Goal: Task Accomplishment & Management: Manage account settings

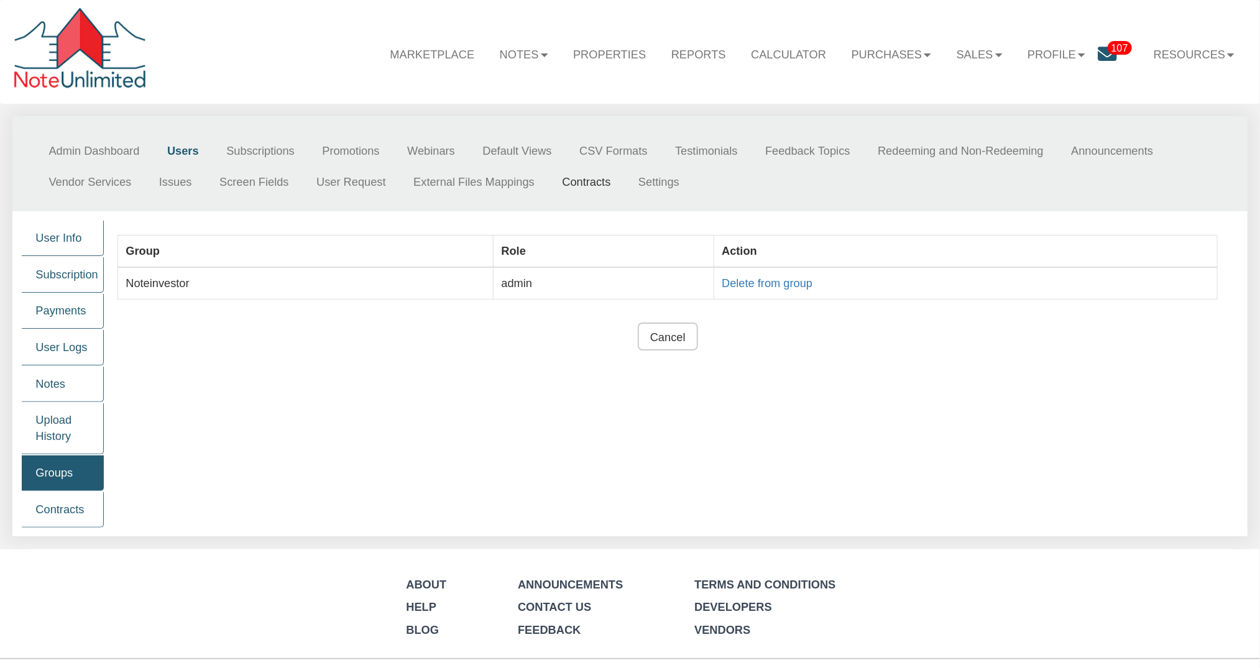
click at [591, 184] on link "Contracts" at bounding box center [586, 182] width 76 height 31
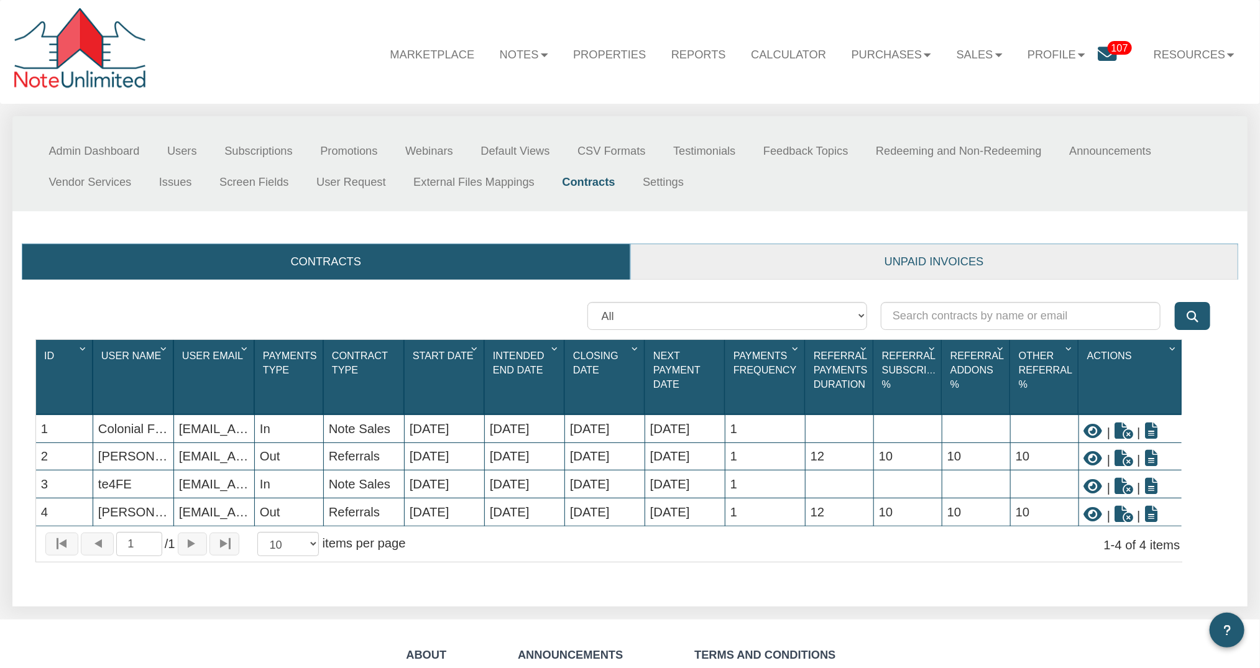
click at [960, 262] on link "Unpaid invoices" at bounding box center [934, 261] width 607 height 35
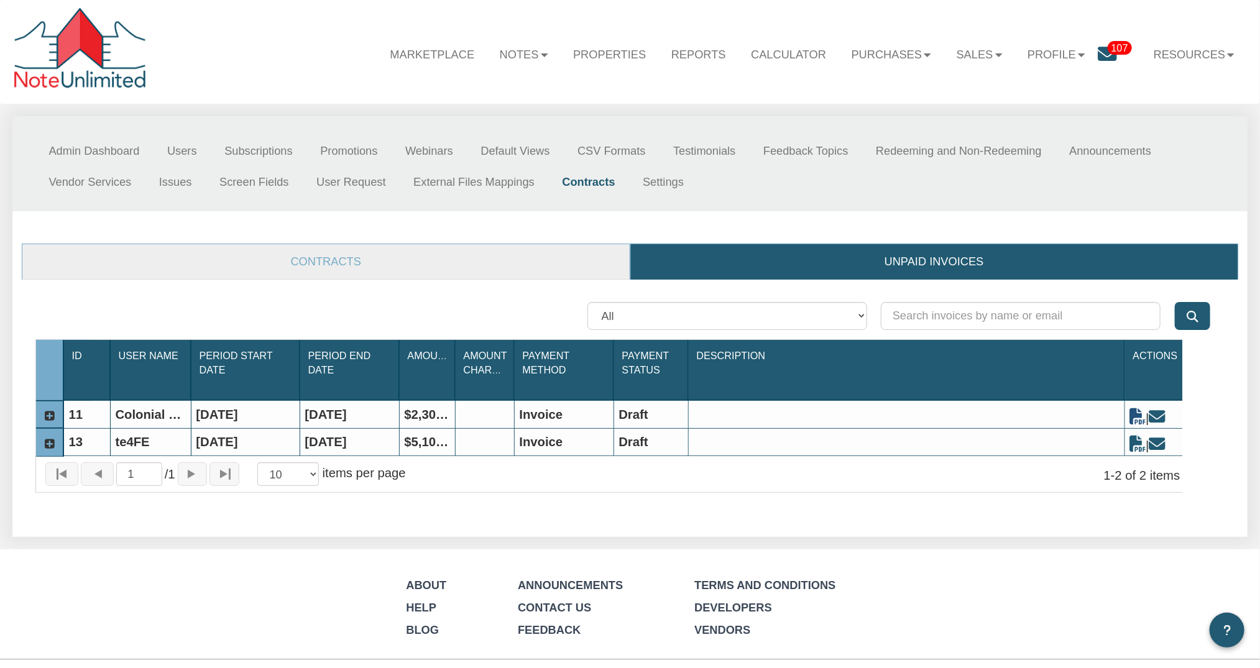
click at [1137, 416] on icon at bounding box center [1138, 416] width 16 height 16
click at [47, 413] on icon at bounding box center [49, 416] width 13 height 13
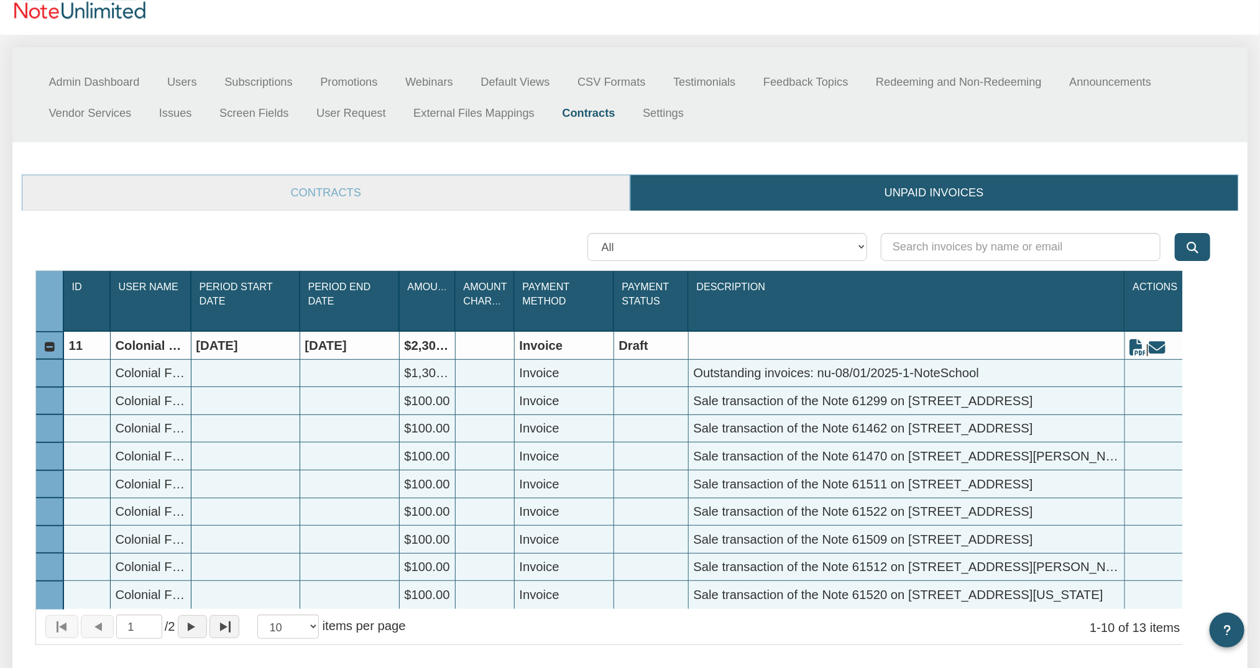
scroll to position [42, 0]
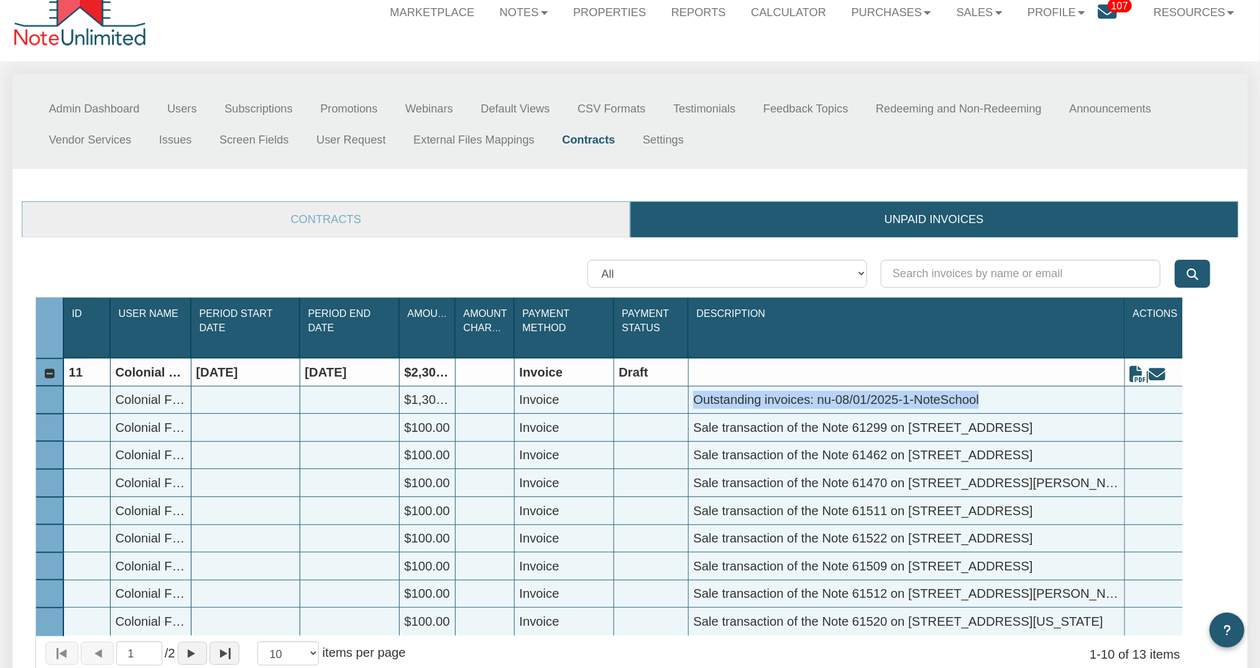
drag, startPoint x: 694, startPoint y: 394, endPoint x: 801, endPoint y: 411, distance: 108.2
click at [801, 411] on div "Outstanding invoices: nu-08/01/2025-1-NoteSchool" at bounding box center [907, 400] width 436 height 27
click at [1006, 399] on div "Outstanding invoices: nu-08/01/2025-1-NoteSchool" at bounding box center [907, 400] width 436 height 27
click at [370, 221] on link "Contracts" at bounding box center [325, 219] width 607 height 35
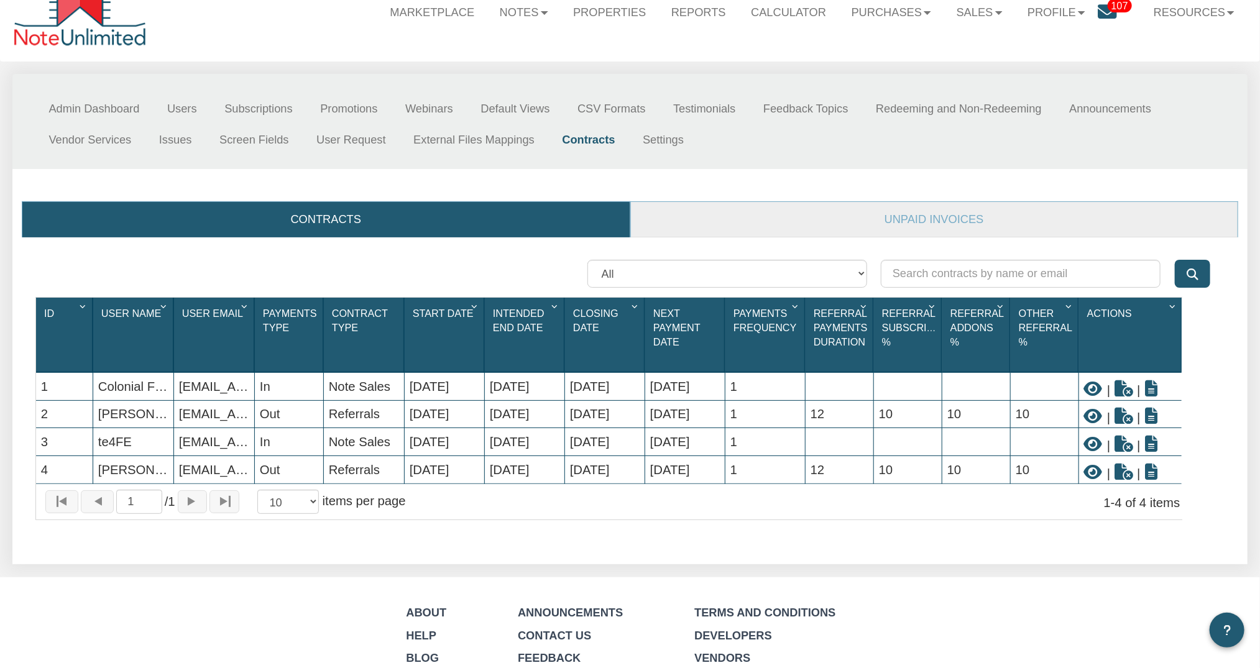
scroll to position [0, 0]
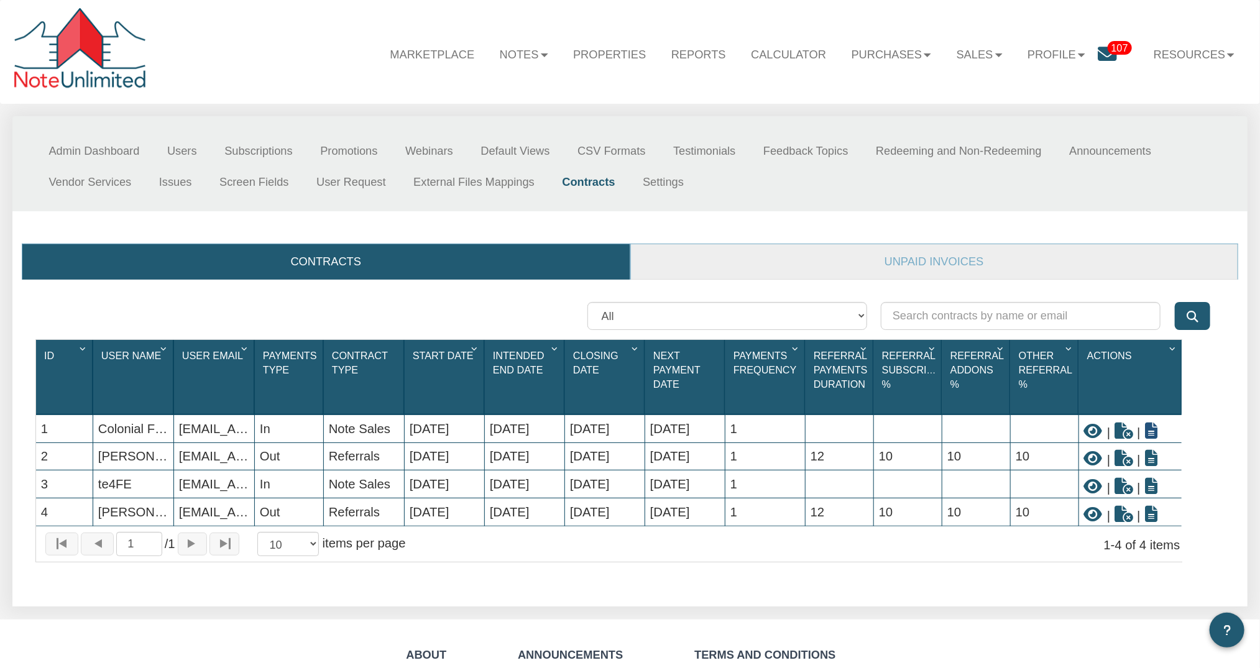
click at [1150, 430] on icon at bounding box center [1151, 431] width 12 height 16
click at [1093, 429] on icon at bounding box center [1093, 431] width 19 height 16
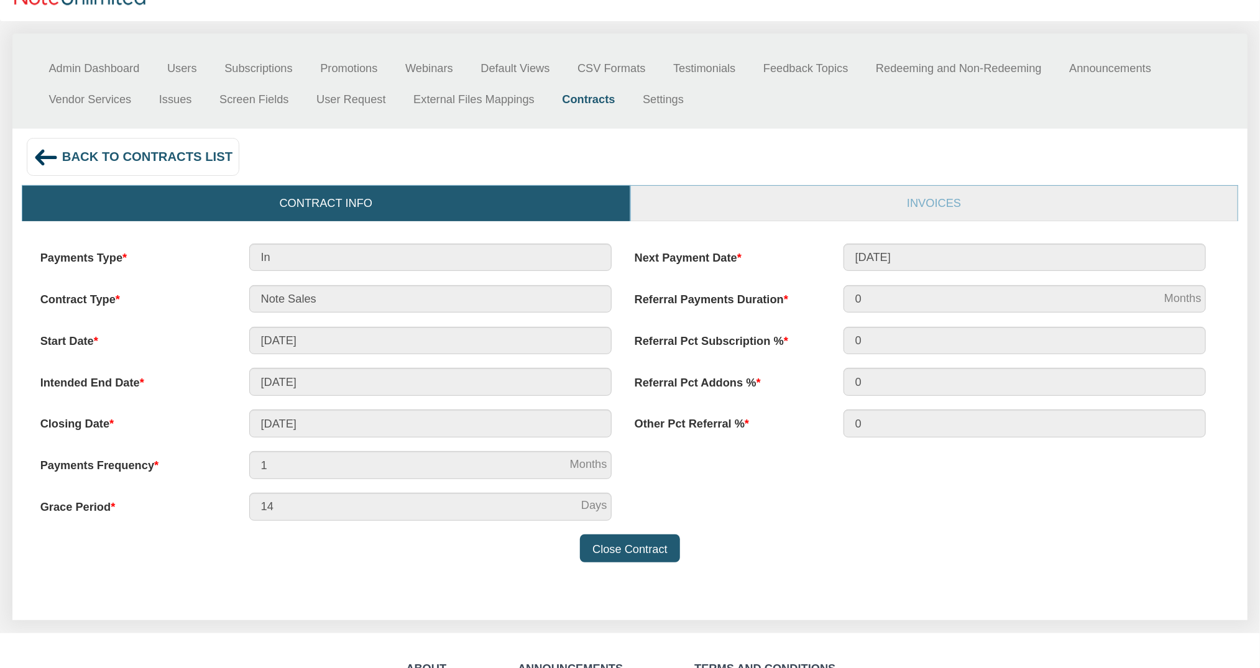
scroll to position [85, 0]
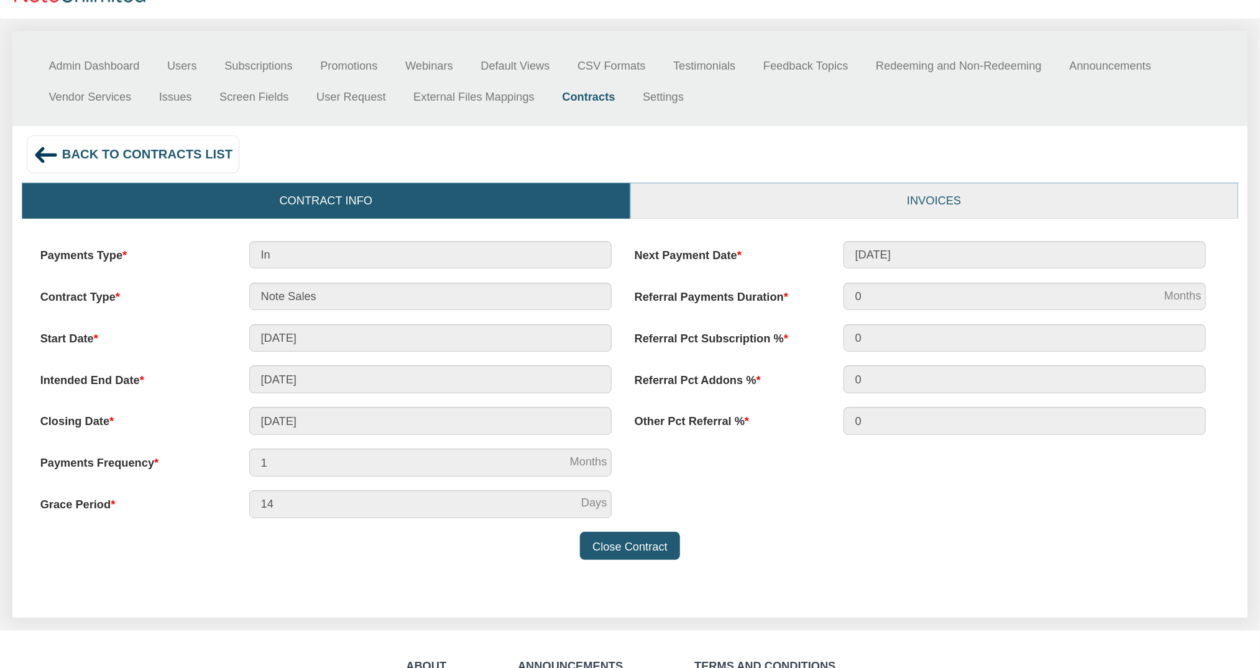
click at [944, 196] on link "Invoices" at bounding box center [934, 200] width 607 height 35
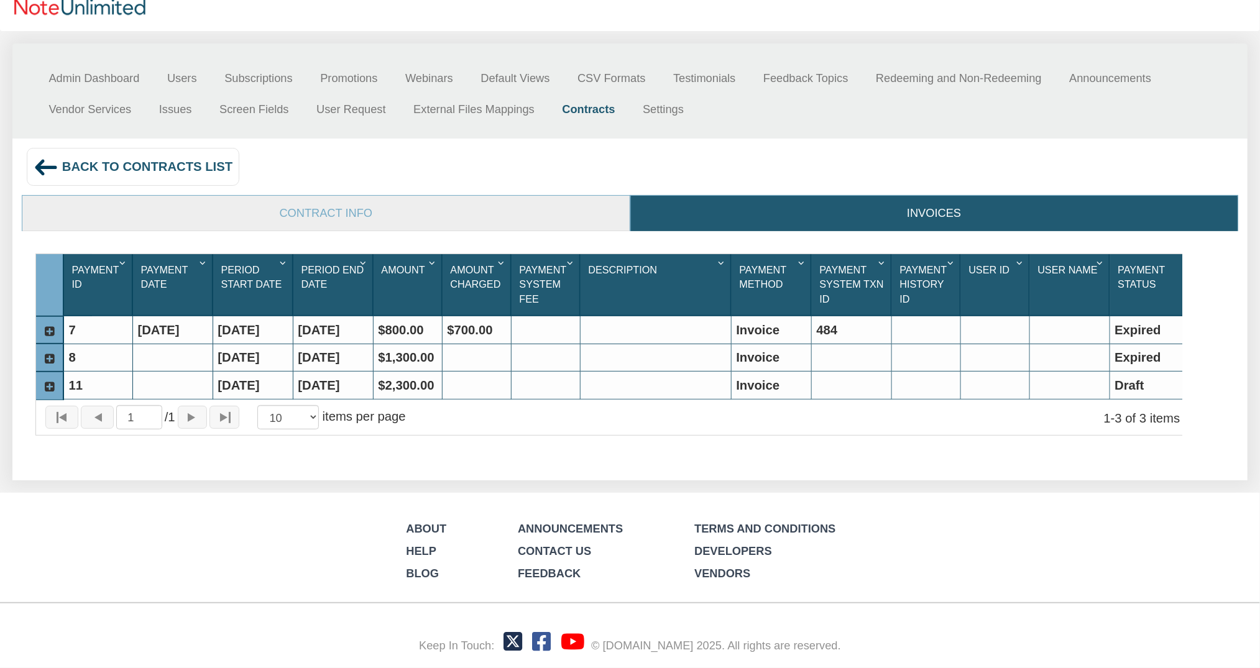
scroll to position [78, 0]
click at [39, 164] on img at bounding box center [46, 167] width 25 height 25
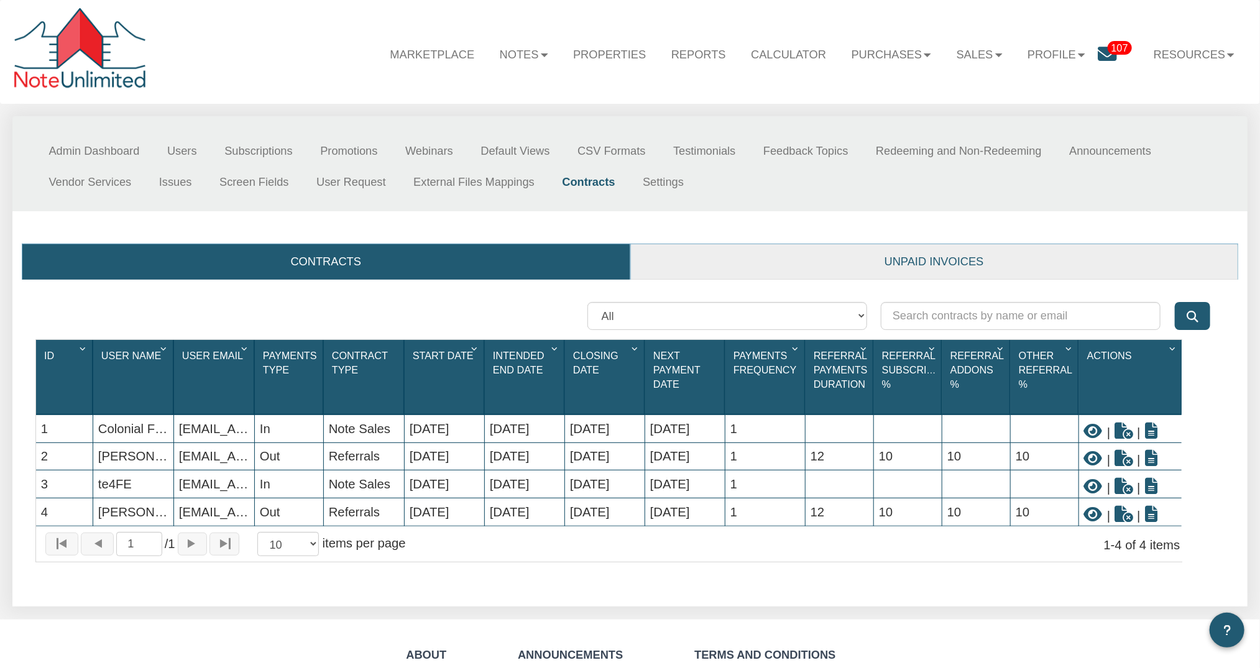
click at [923, 255] on link "Unpaid invoices" at bounding box center [934, 261] width 607 height 35
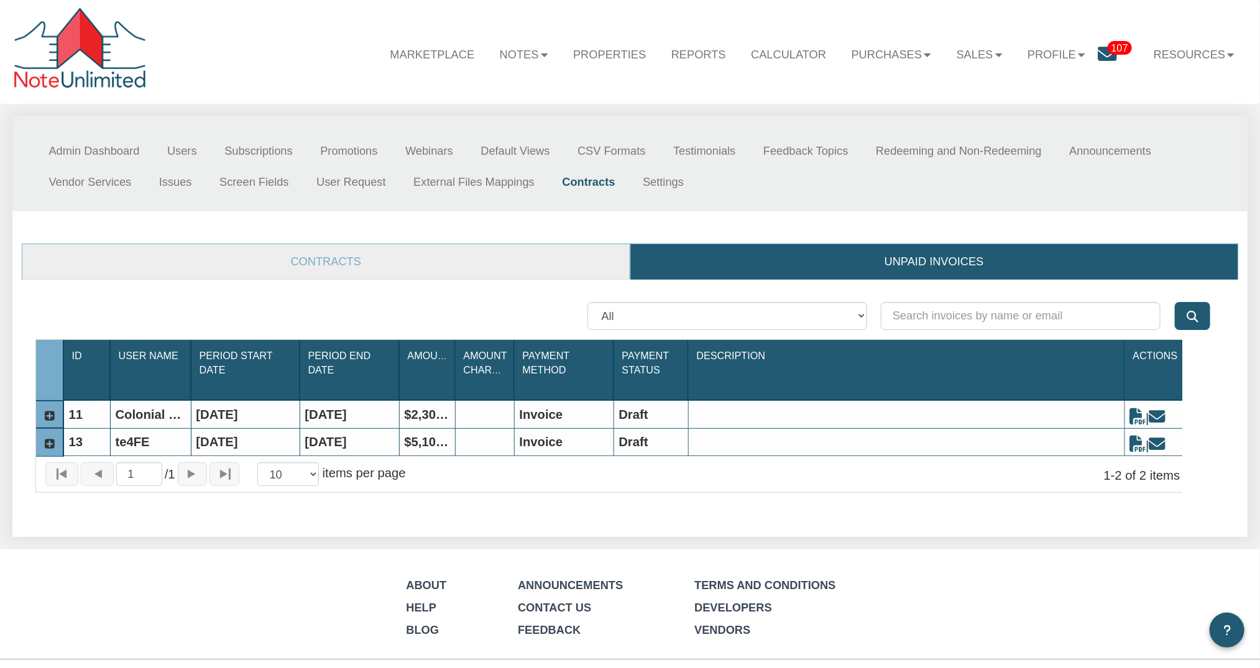
click at [45, 418] on icon at bounding box center [49, 416] width 13 height 13
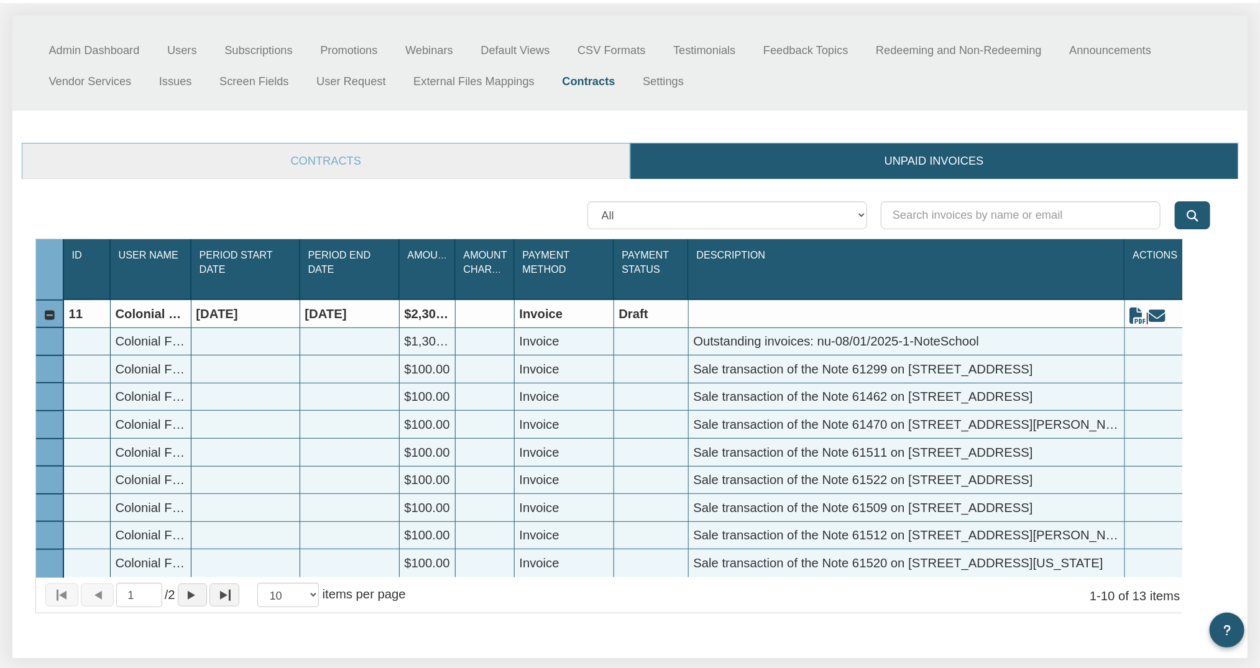
scroll to position [127, 0]
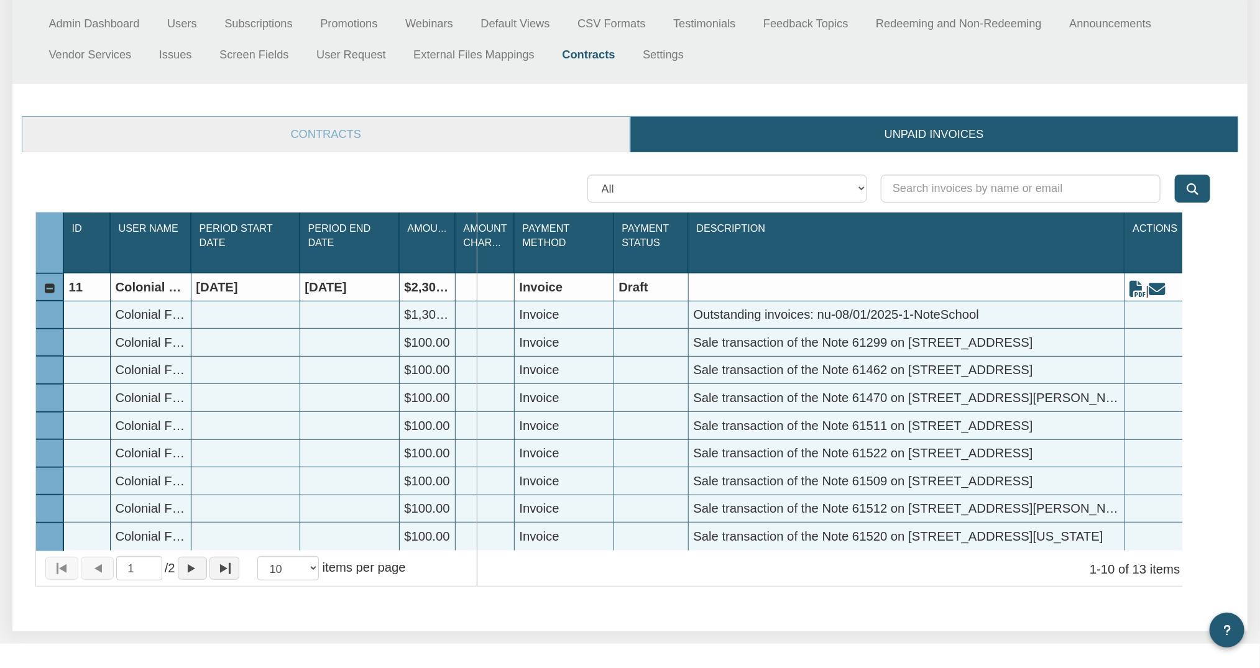
drag, startPoint x: 453, startPoint y: 244, endPoint x: 476, endPoint y: 247, distance: 23.3
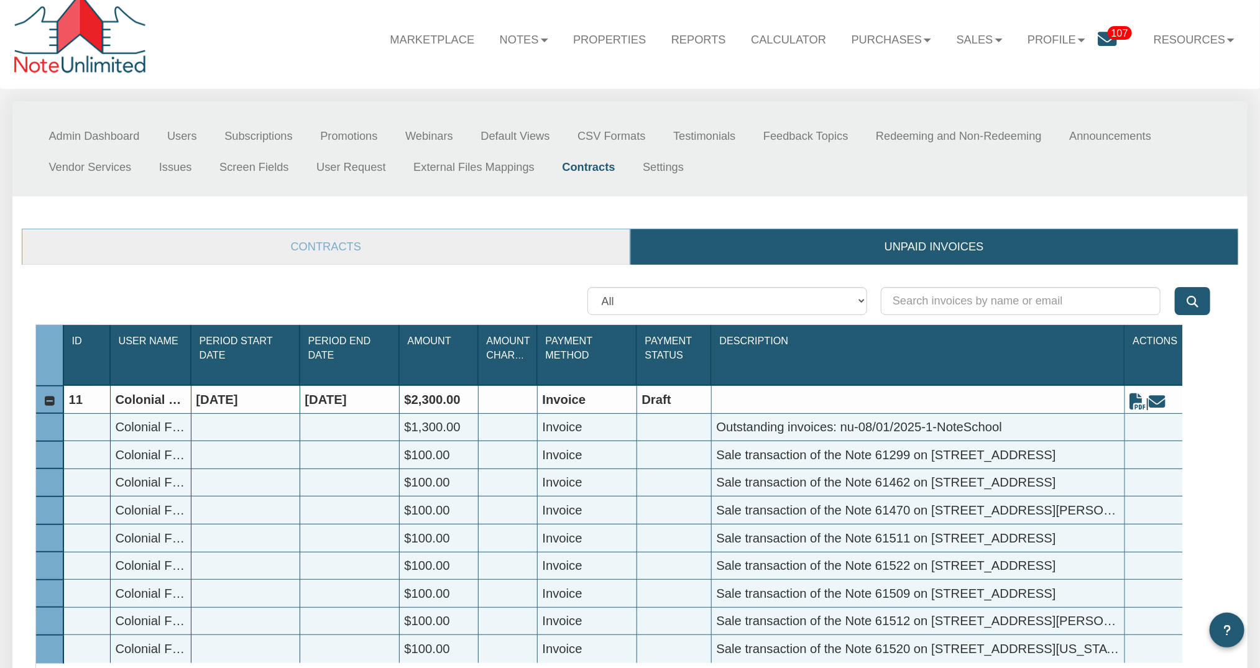
scroll to position [0, 0]
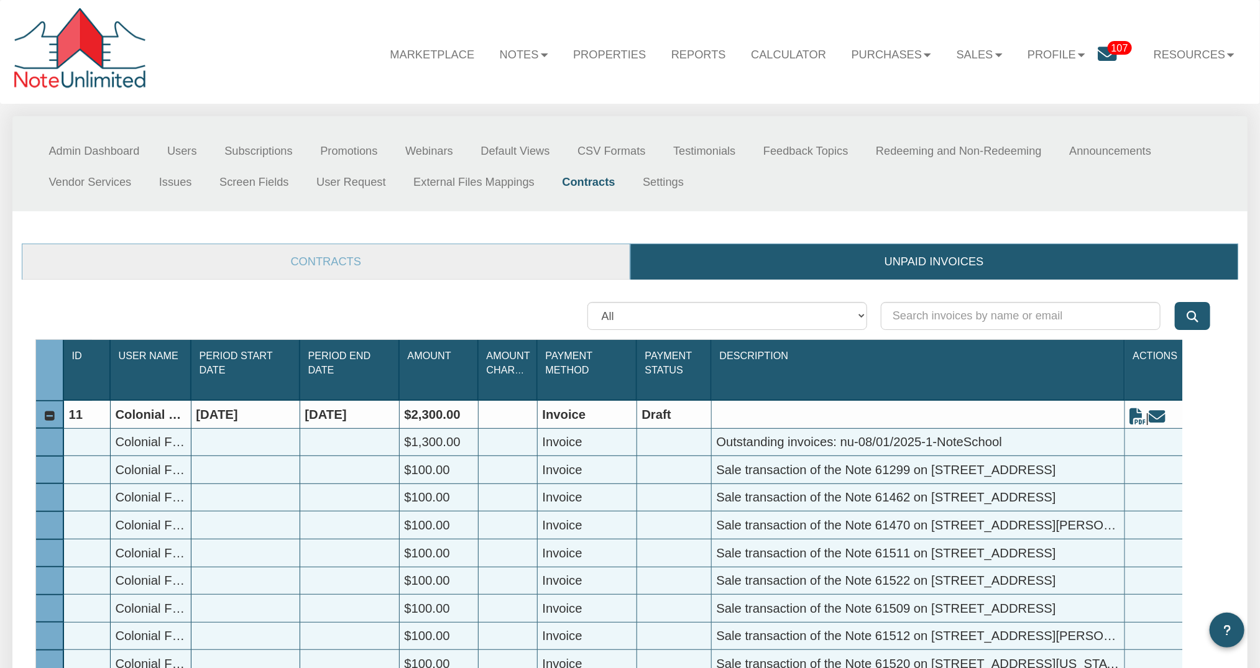
drag, startPoint x: 480, startPoint y: 414, endPoint x: 394, endPoint y: 409, distance: 85.9
click at [394, 401] on div "11 Colonial Funding Group 12/31/2024 08/31/2025 $2,300.00 Invoice Draft |" at bounding box center [627, 401] width 1126 height 0
drag, startPoint x: 400, startPoint y: 445, endPoint x: 1005, endPoint y: 450, distance: 604.9
click at [1005, 429] on div "Colonial Funding Group $1,300.00 Invoice Outstanding invoices: nu-08/01/2025-1-…" at bounding box center [627, 429] width 1126 height 0
click at [99, 186] on link "Vendor Services" at bounding box center [90, 182] width 110 height 31
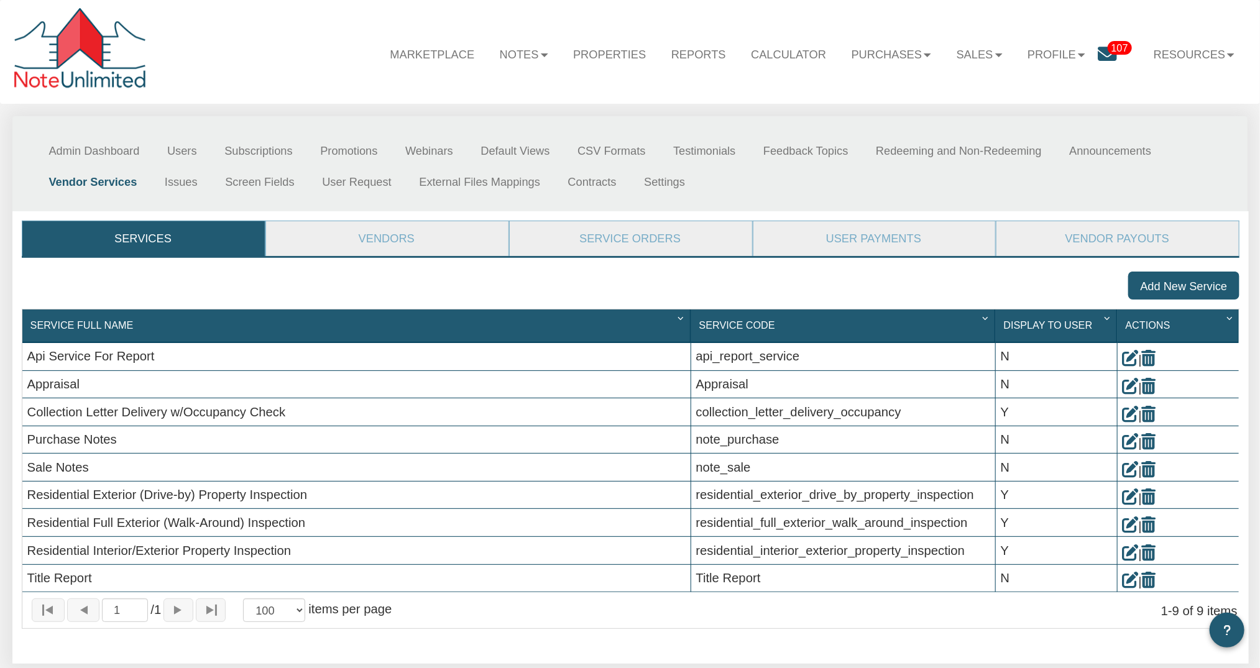
scroll to position [42, 0]
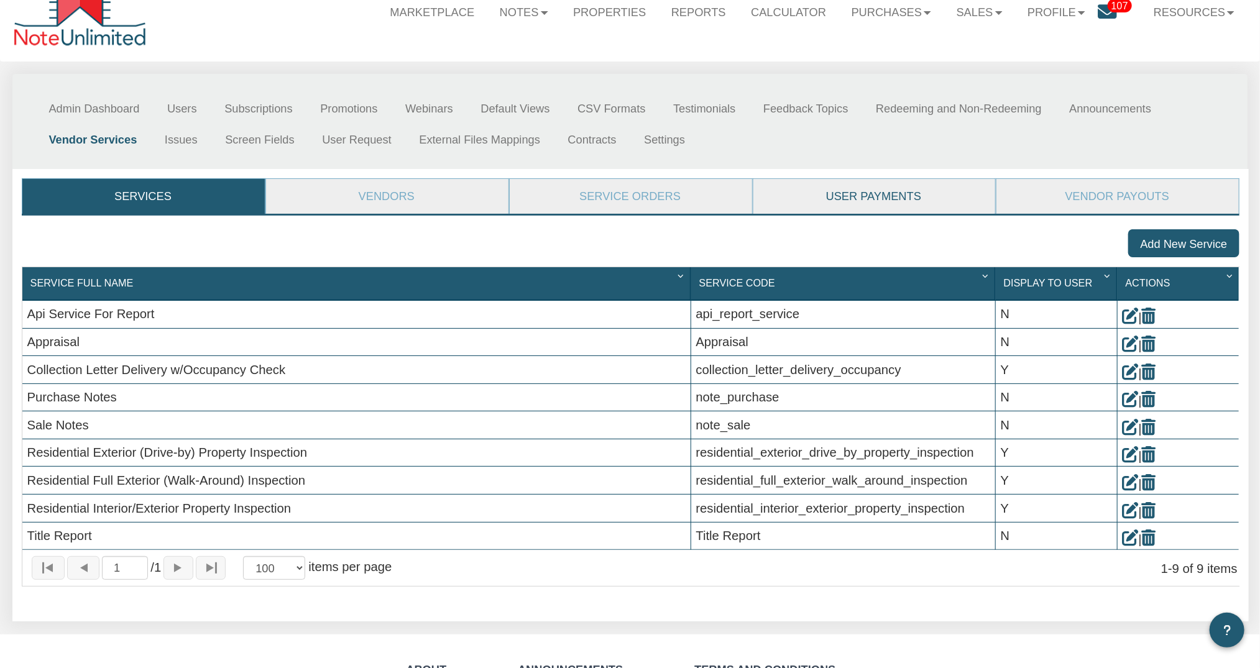
click at [859, 196] on link "User Payments" at bounding box center [873, 196] width 241 height 35
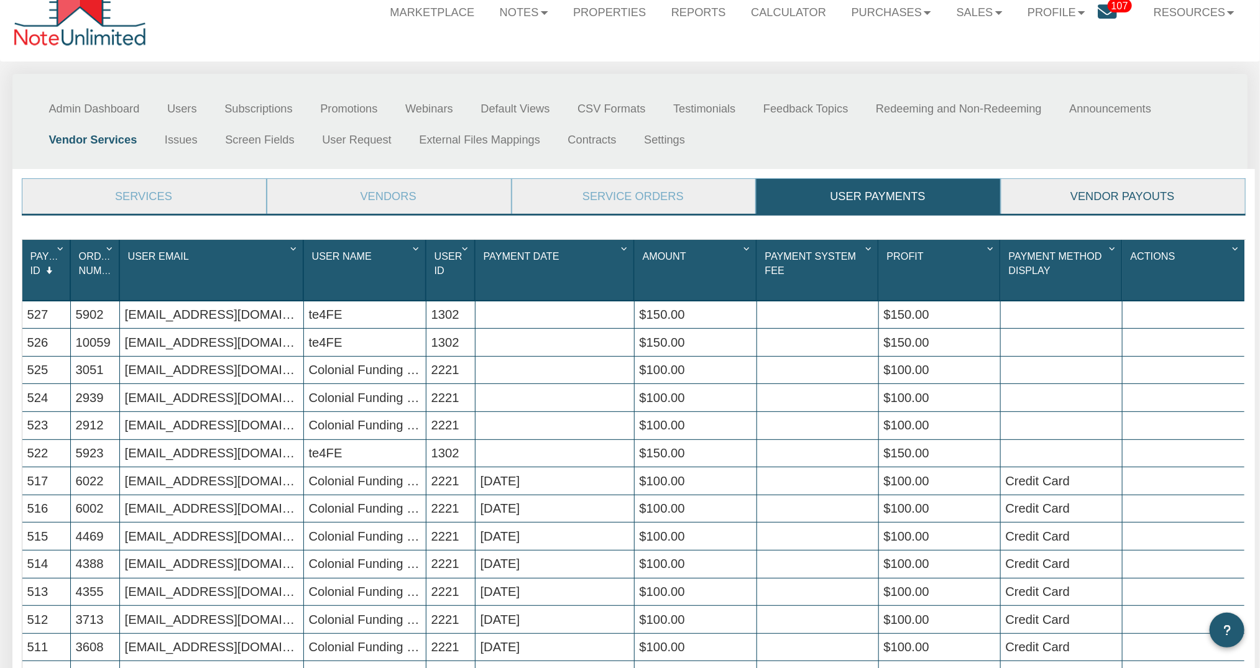
click at [1113, 189] on link "Vendor Payouts" at bounding box center [1122, 196] width 242 height 35
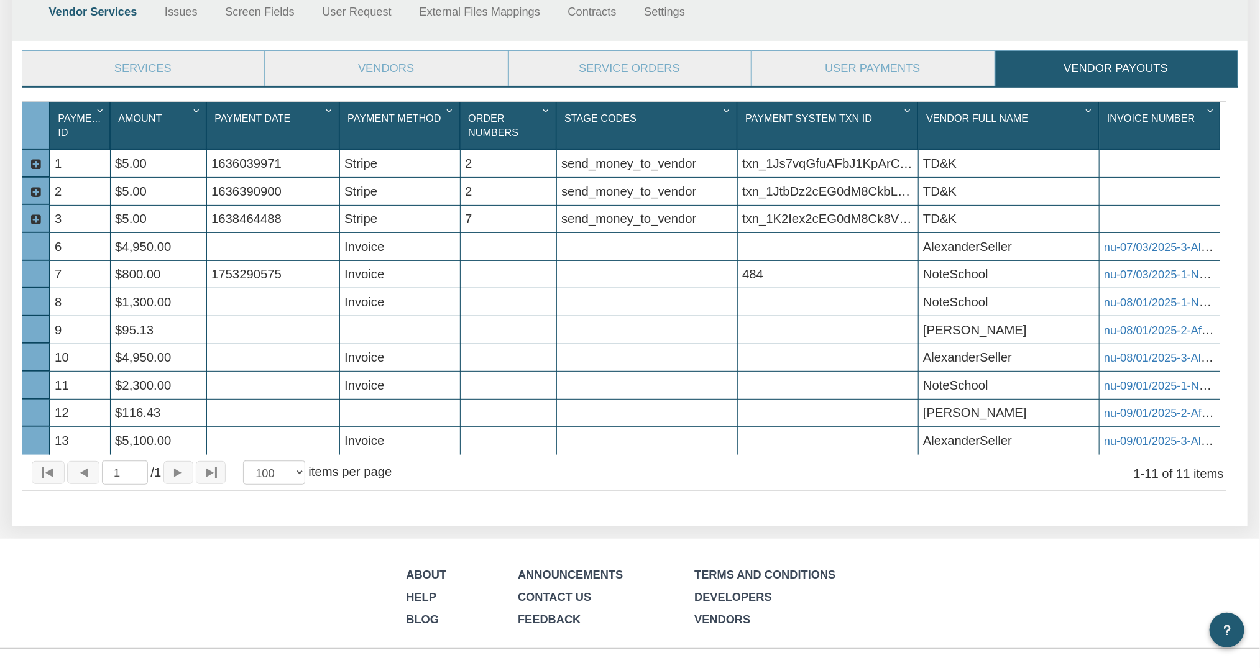
scroll to position [127, 0]
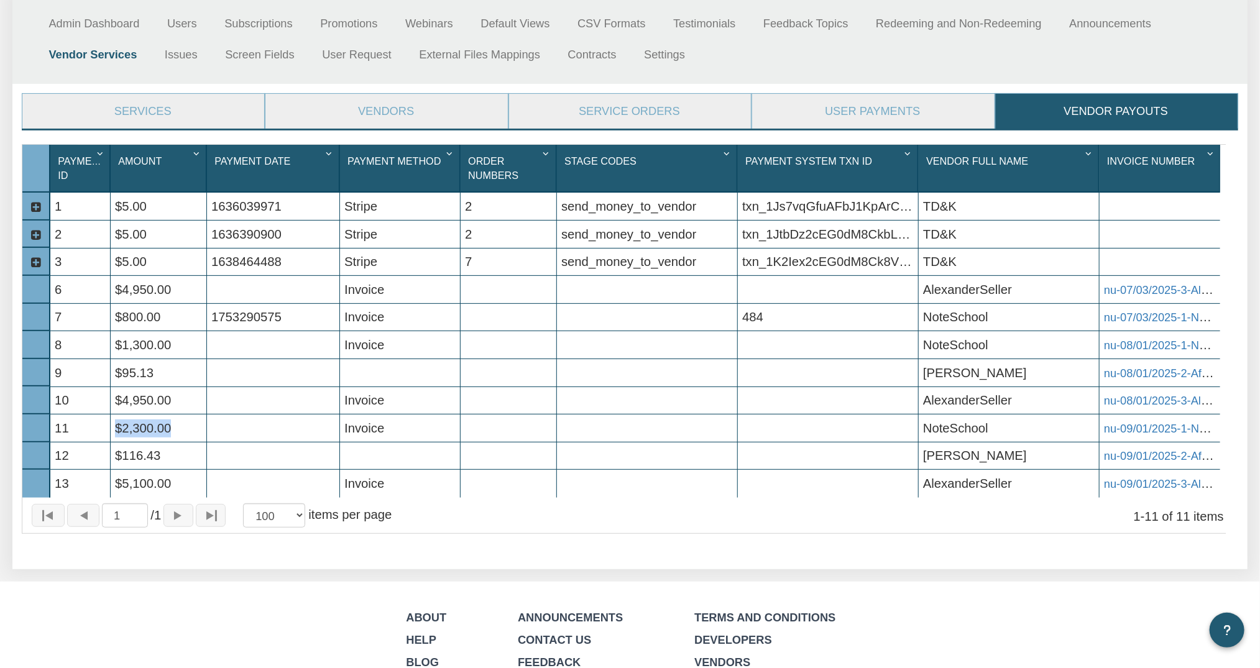
drag, startPoint x: 114, startPoint y: 430, endPoint x: 188, endPoint y: 431, distance: 74.0
click at [188, 431] on div "$2,300.00" at bounding box center [159, 428] width 96 height 27
drag, startPoint x: 115, startPoint y: 346, endPoint x: 1110, endPoint y: 341, distance: 995.2
click at [1110, 331] on div "8 $1,300.00 Invoice NoteSchool nu-08/01/2025-1-NoteSchool" at bounding box center [635, 331] width 1170 height 0
click at [1173, 351] on link "nu-08/01/2025-1-NoteSchool" at bounding box center [1176, 345] width 145 height 14
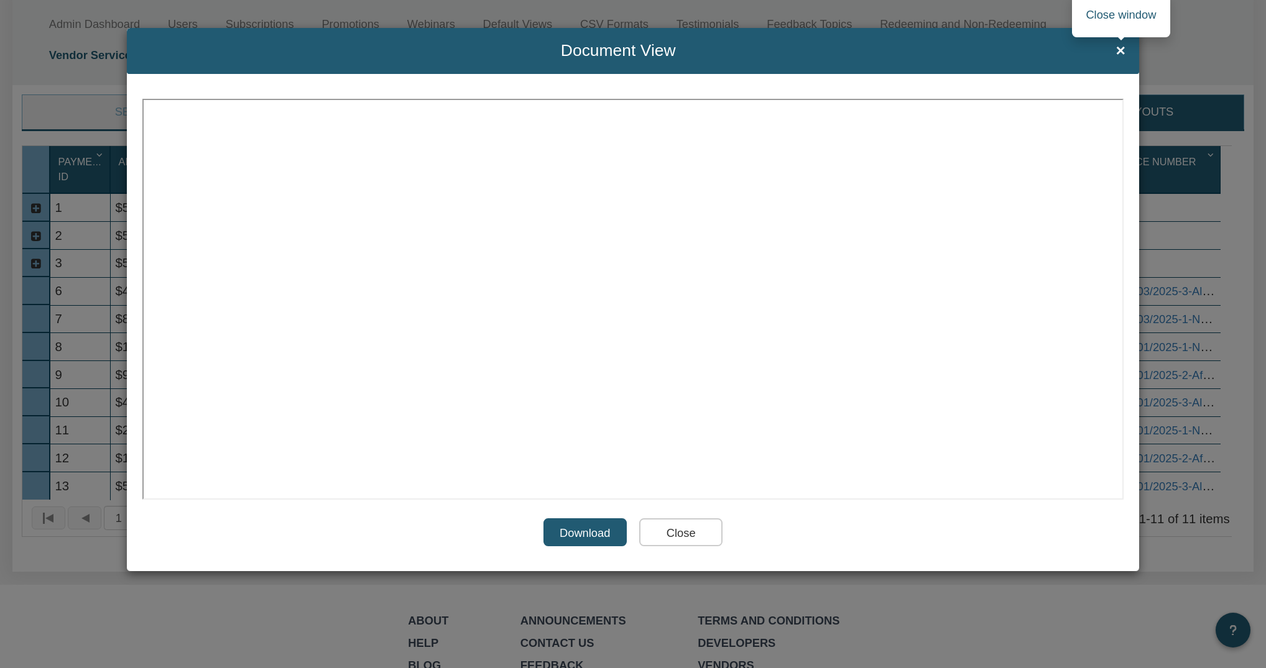
click at [1120, 56] on span "×" at bounding box center [1120, 51] width 9 height 18
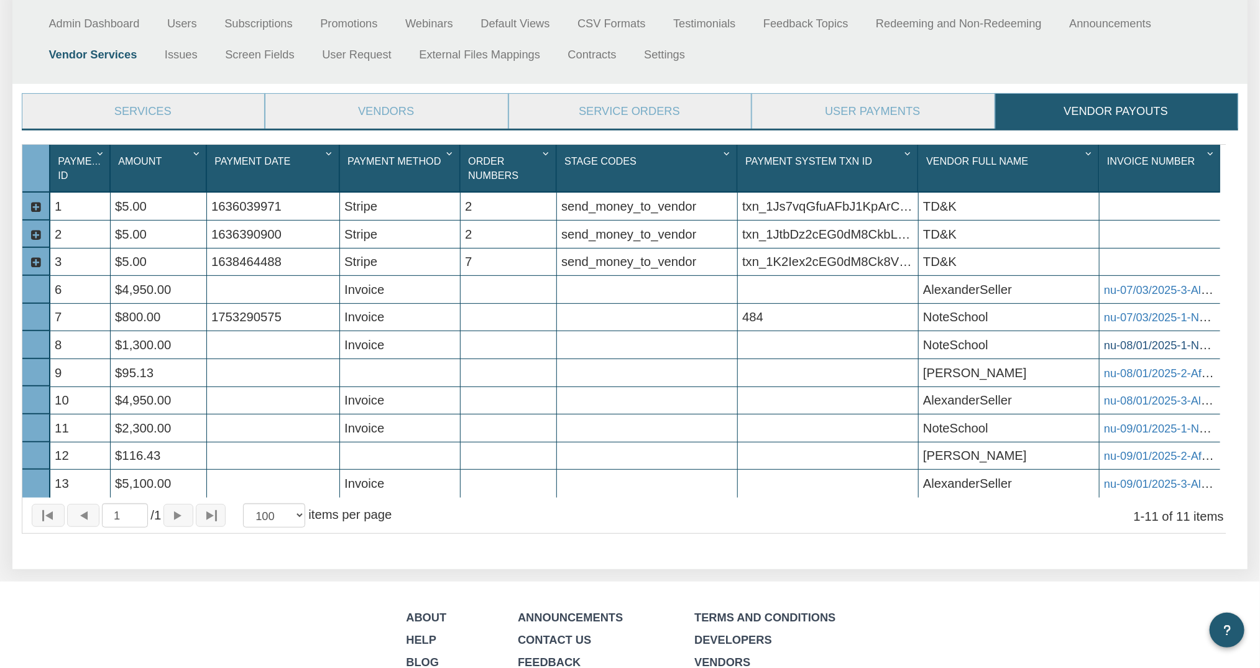
click at [1211, 349] on link "nu-08/01/2025-1-NoteSchool" at bounding box center [1176, 345] width 145 height 14
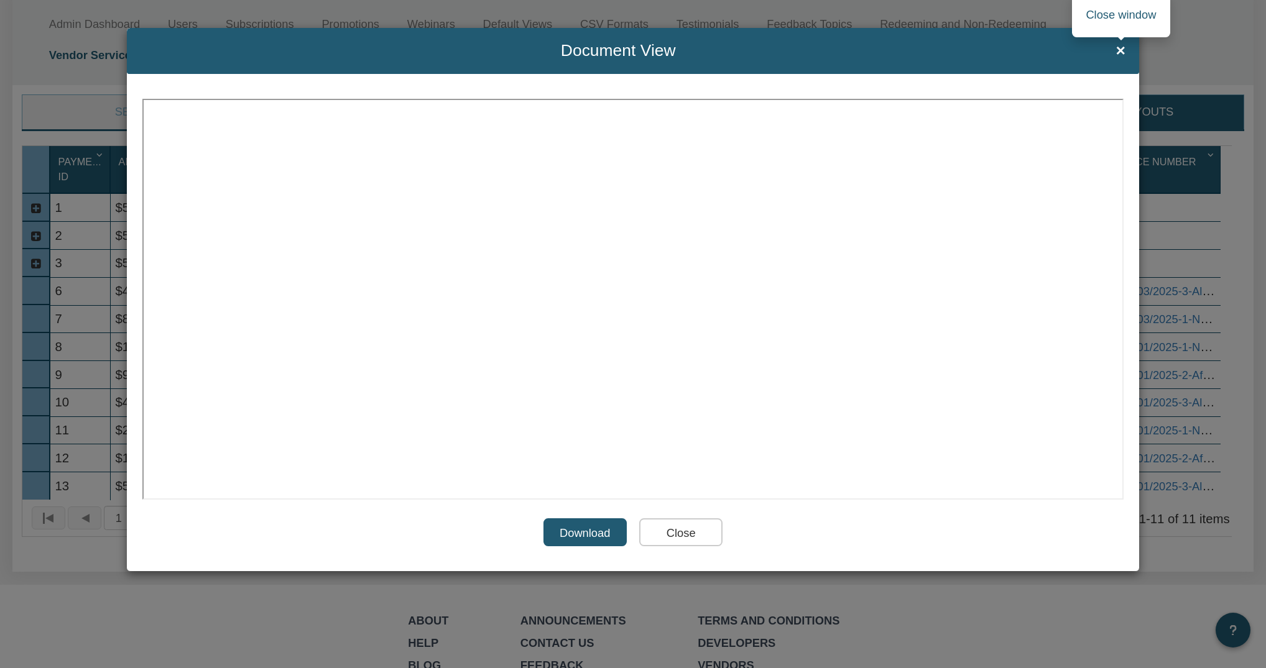
click at [1123, 51] on span "×" at bounding box center [1120, 51] width 9 height 18
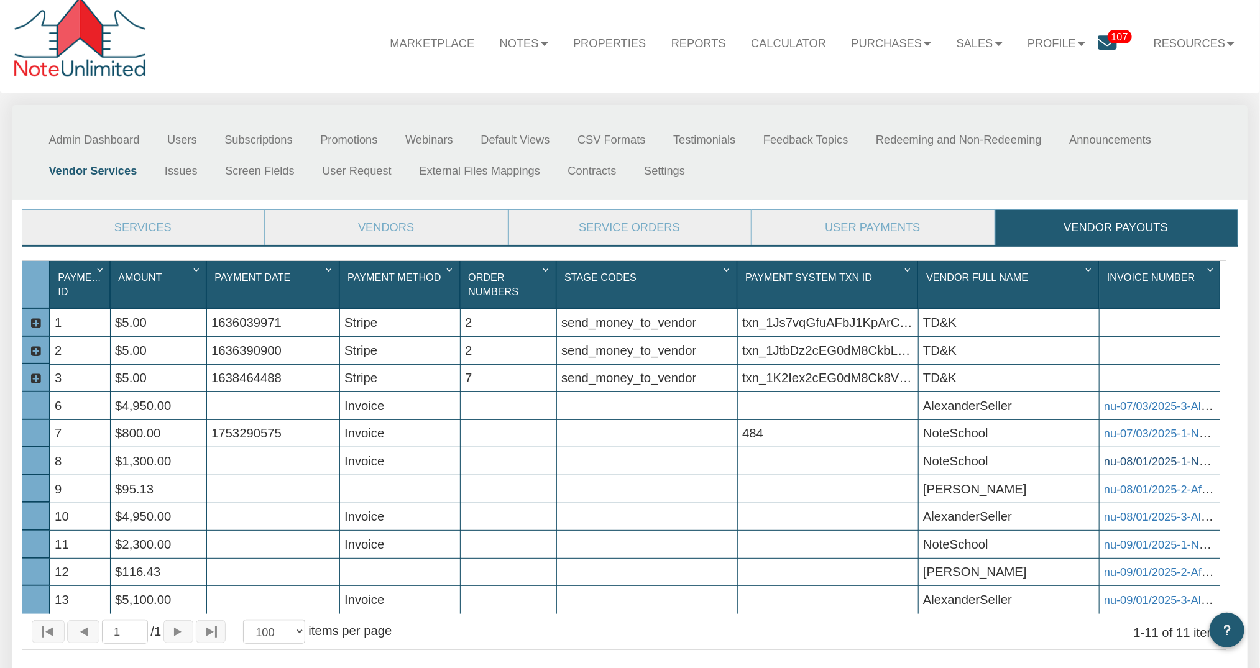
scroll to position [0, 0]
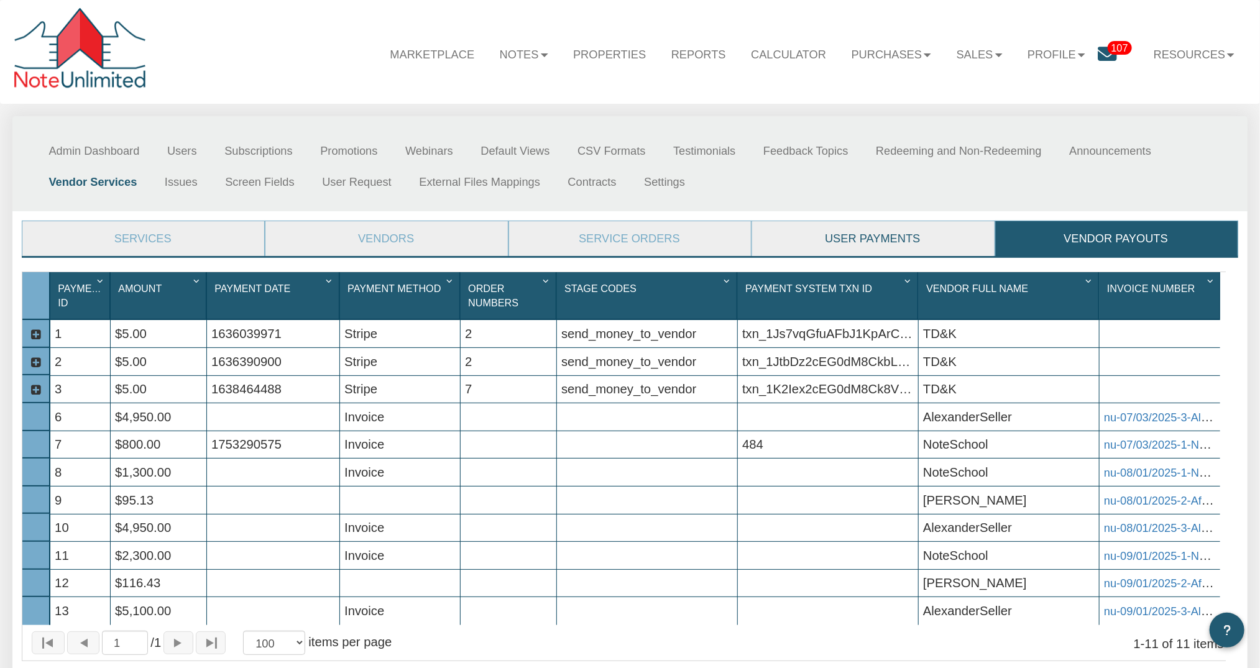
click at [896, 239] on link "User Payments" at bounding box center [872, 238] width 241 height 35
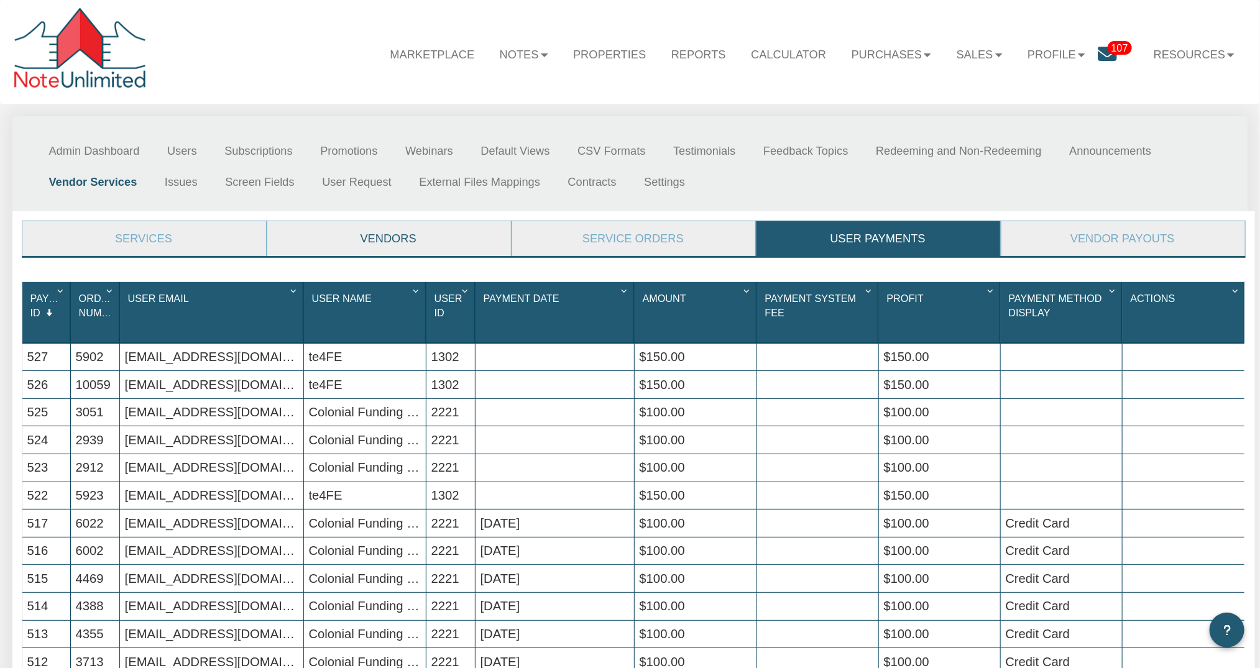
click at [403, 231] on link "Vendors" at bounding box center [388, 238] width 242 height 35
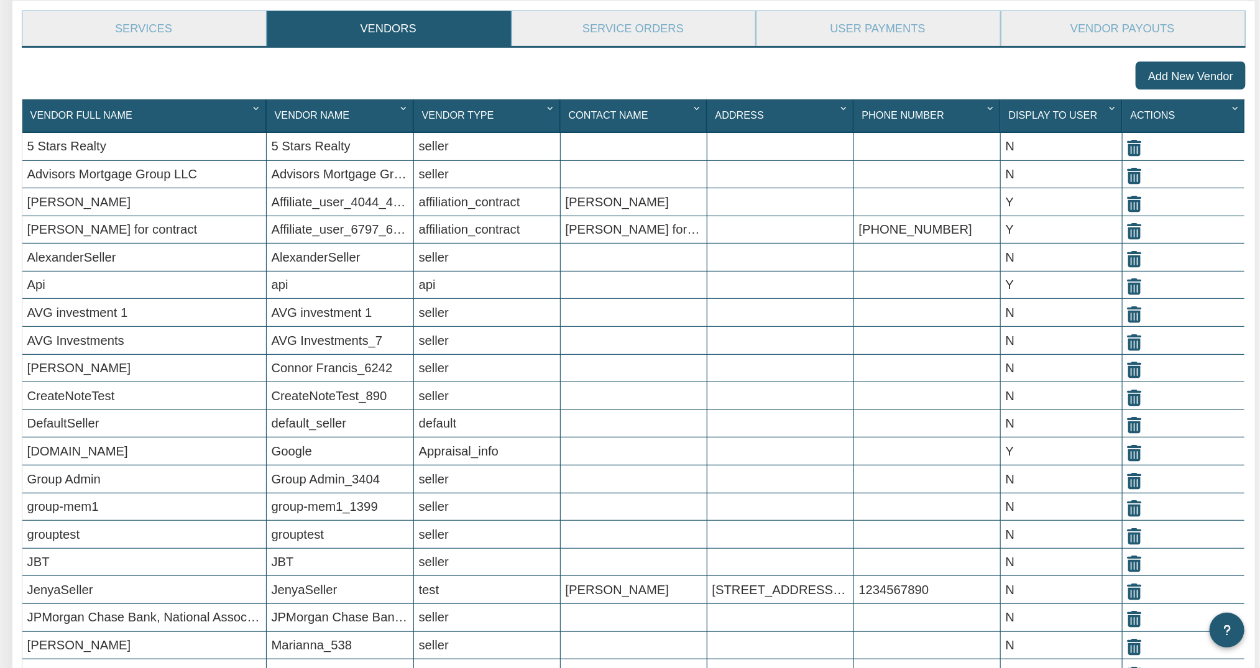
scroll to position [213, 0]
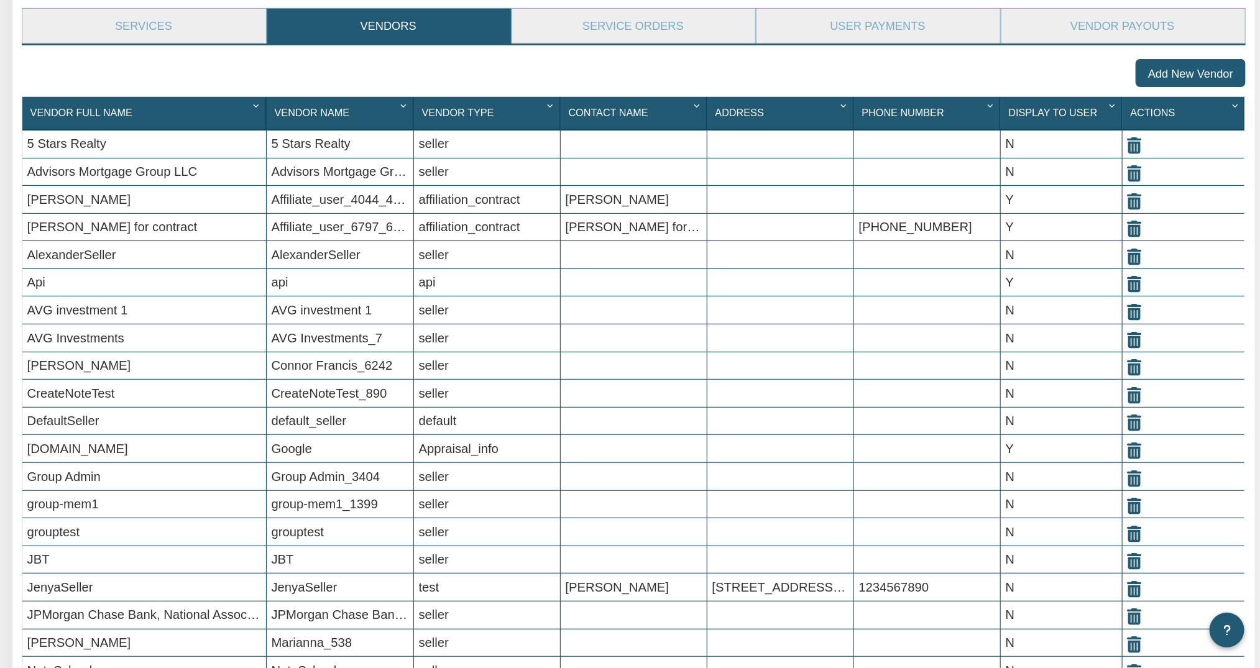
click at [99, 115] on span "Vendor Full Name" at bounding box center [81, 112] width 102 height 11
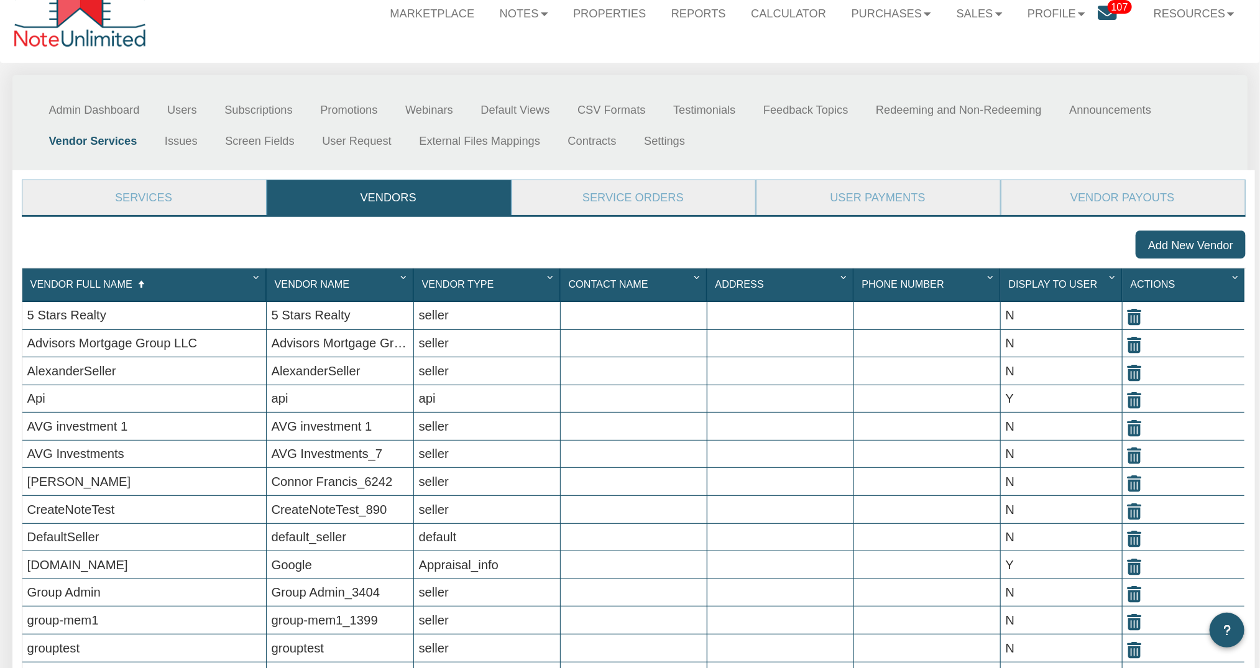
scroll to position [0, 0]
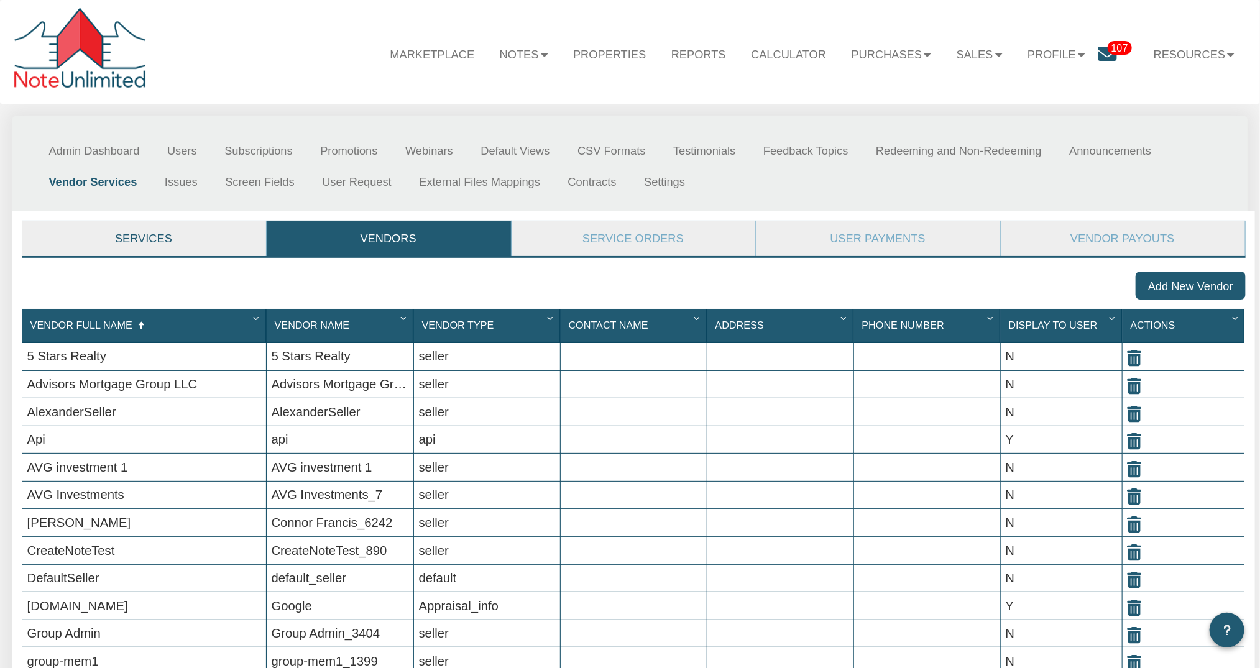
click at [163, 244] on link "Services" at bounding box center [143, 238] width 242 height 35
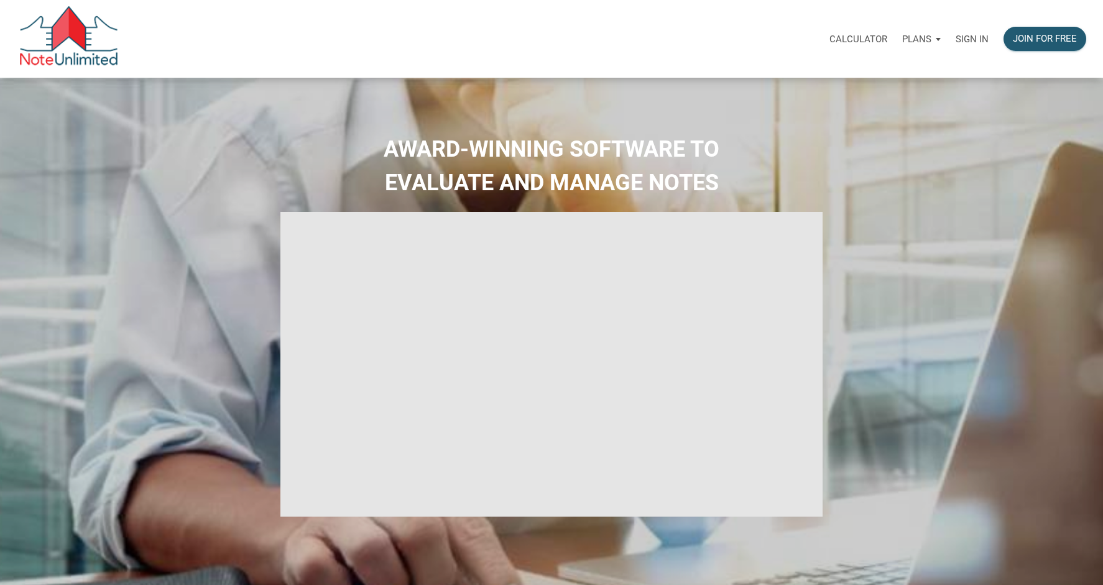
click at [964, 40] on p "Sign in" at bounding box center [971, 39] width 33 height 11
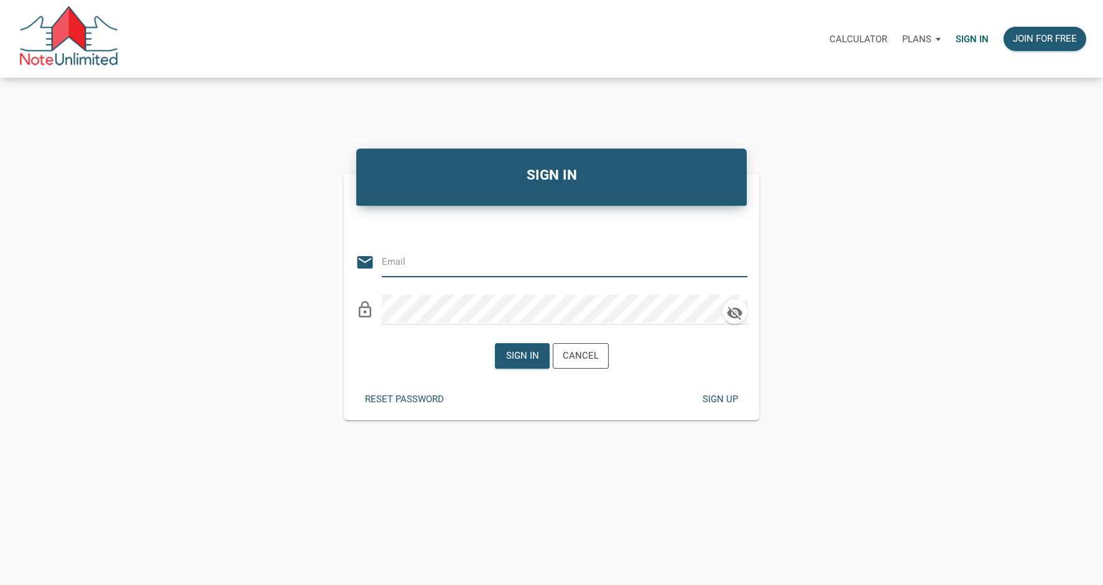
type input "[PERSON_NAME][EMAIL_ADDRESS][DOMAIN_NAME]"
click at [744, 264] on icon "clear" at bounding box center [738, 262] width 19 height 19
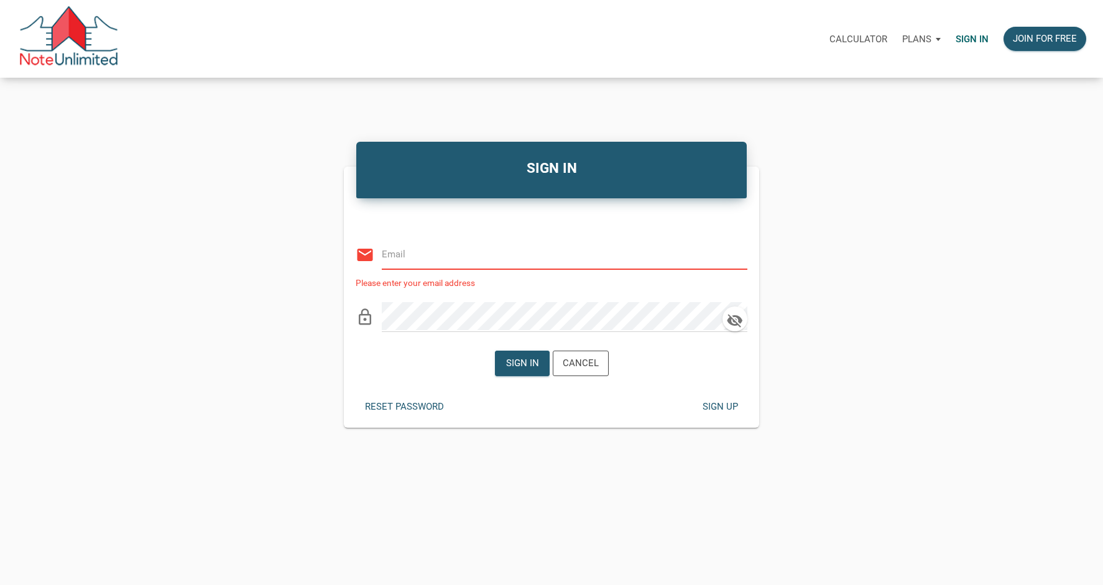
click at [481, 255] on input "email" at bounding box center [555, 254] width 347 height 28
click at [476, 262] on input "n" at bounding box center [555, 254] width 347 height 28
type input "n"
click at [76, 160] on div "SIGN IN Or Be Classical email Please enter your email address lock_outline Sign…" at bounding box center [551, 282] width 1103 height 291
